Goal: Task Accomplishment & Management: Use online tool/utility

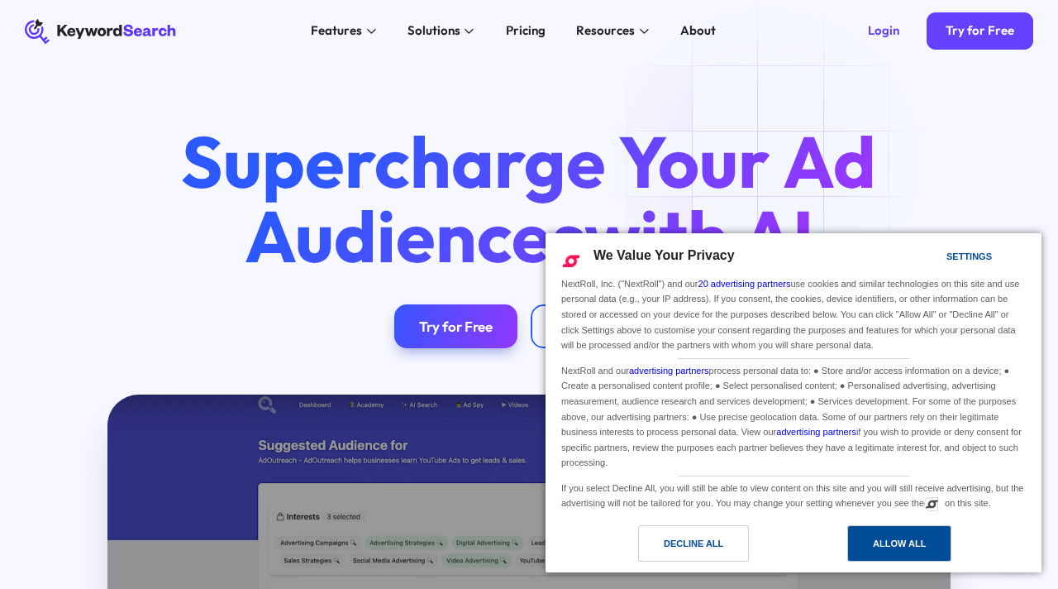
click at [951, 547] on div "Allow All" at bounding box center [899, 543] width 104 height 36
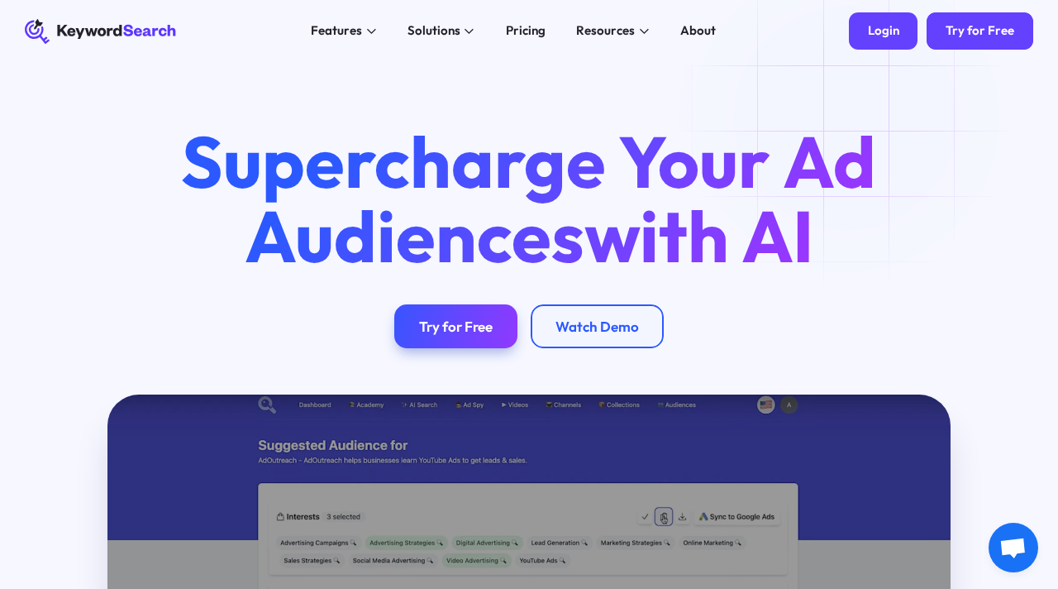
click at [880, 29] on div "Login" at bounding box center [883, 31] width 31 height 16
